Goal: Task Accomplishment & Management: Manage account settings

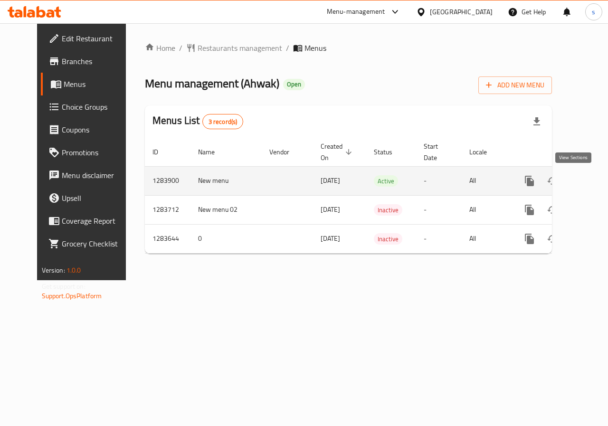
click at [592, 182] on icon "enhanced table" at bounding box center [597, 180] width 11 height 11
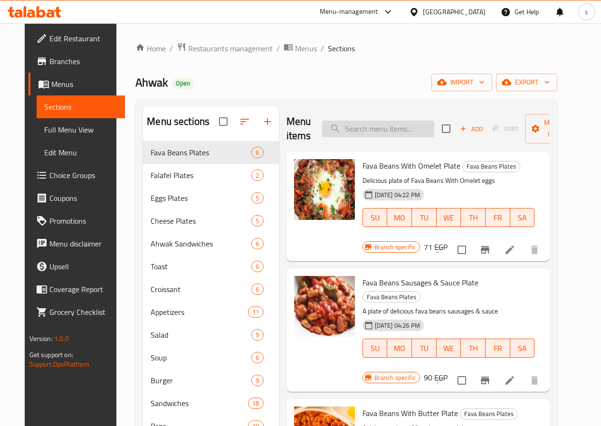
click at [353, 126] on input "search" at bounding box center [378, 129] width 112 height 17
paste input "Lemon Stuffed Chicken"
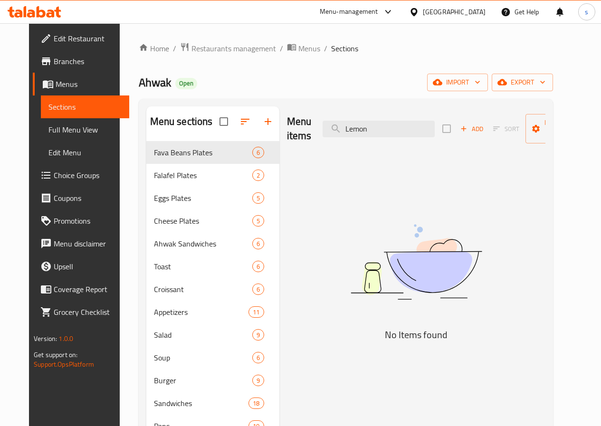
type input "Lemon"
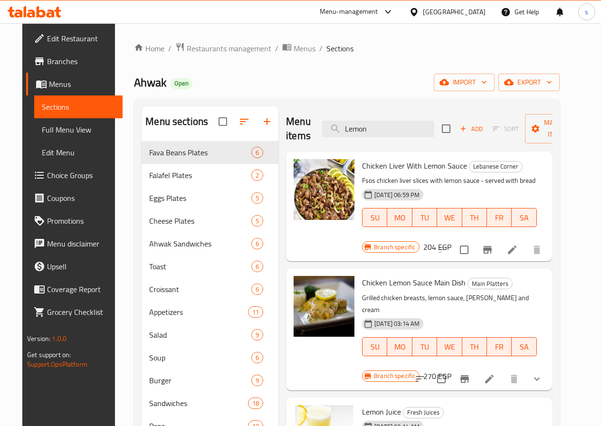
click at [493, 375] on icon at bounding box center [489, 379] width 9 height 9
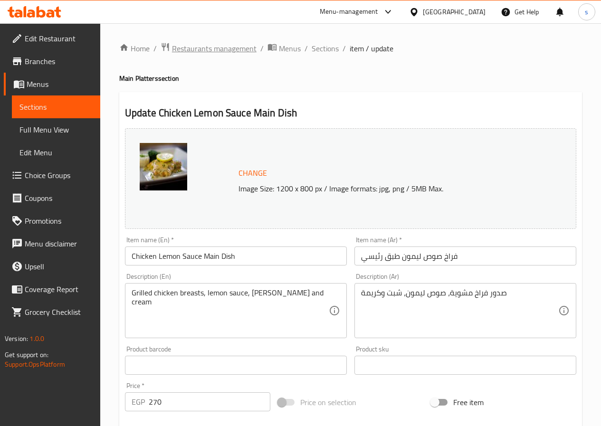
click at [239, 46] on span "Restaurants management" at bounding box center [214, 48] width 84 height 11
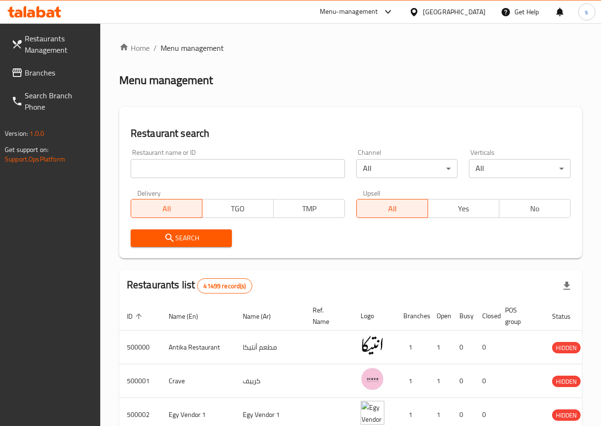
click at [68, 72] on span "Branches" at bounding box center [59, 72] width 68 height 11
